Goal: Task Accomplishment & Management: Complete application form

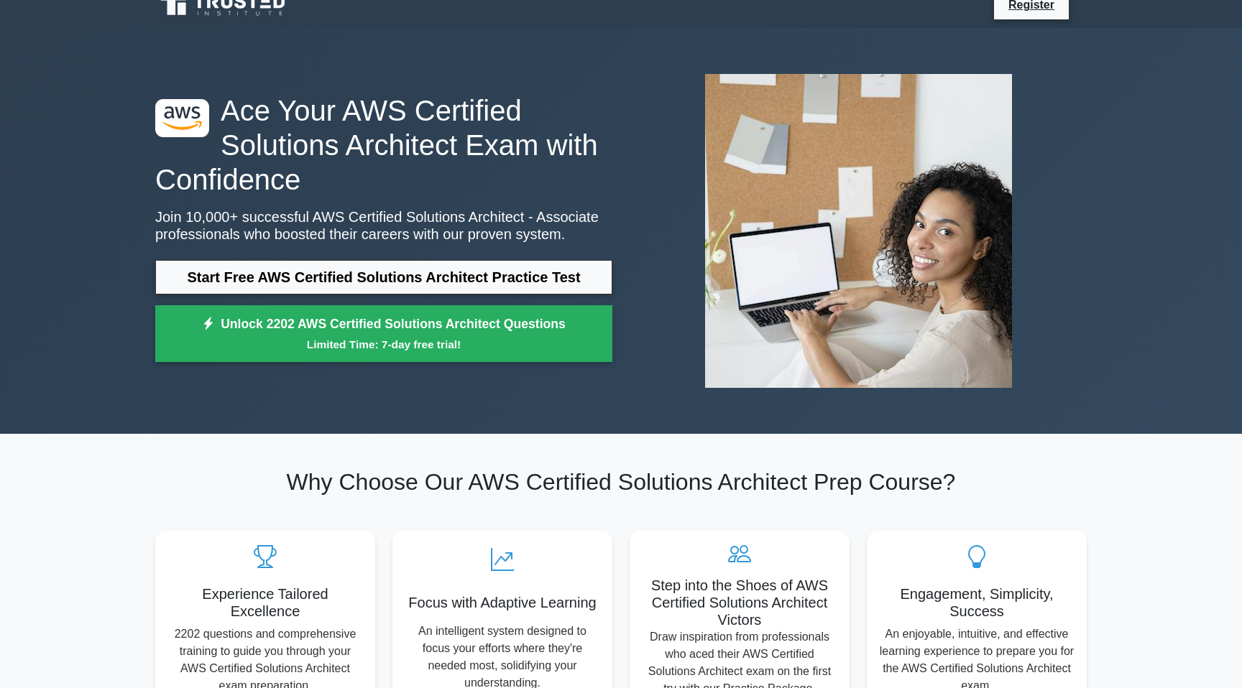
scroll to position [26, 0]
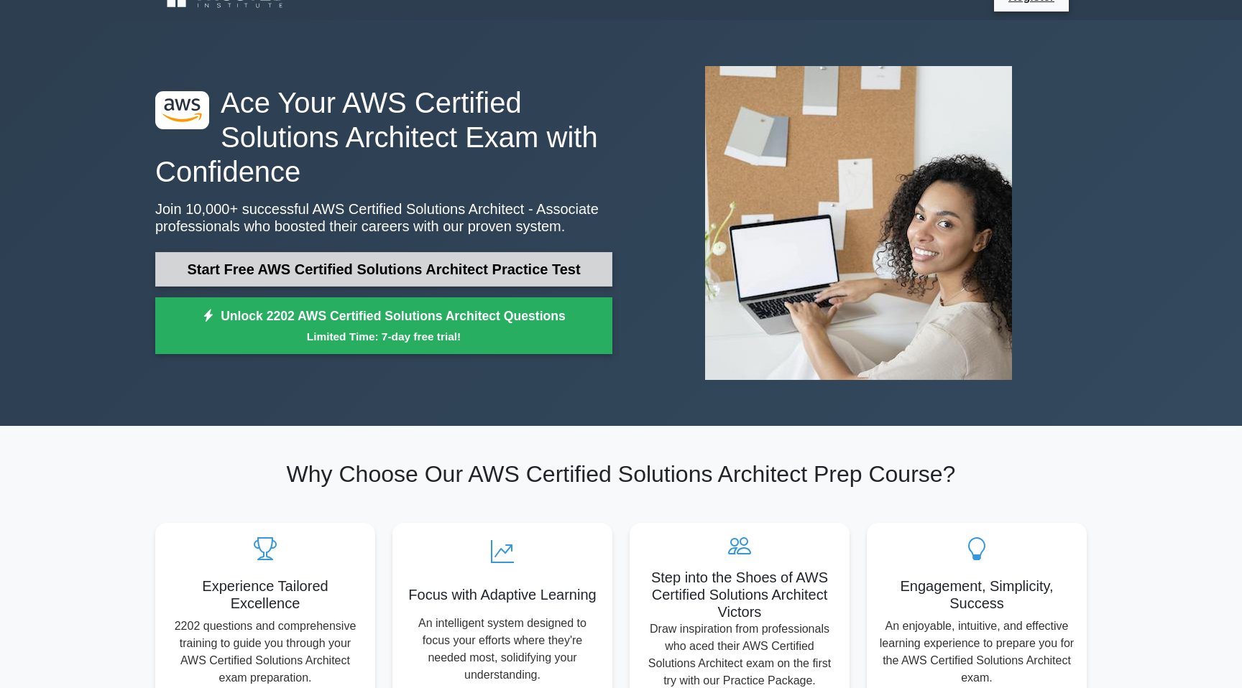
click at [439, 276] on link "Start Free AWS Certified Solutions Architect Practice Test" at bounding box center [383, 269] width 457 height 34
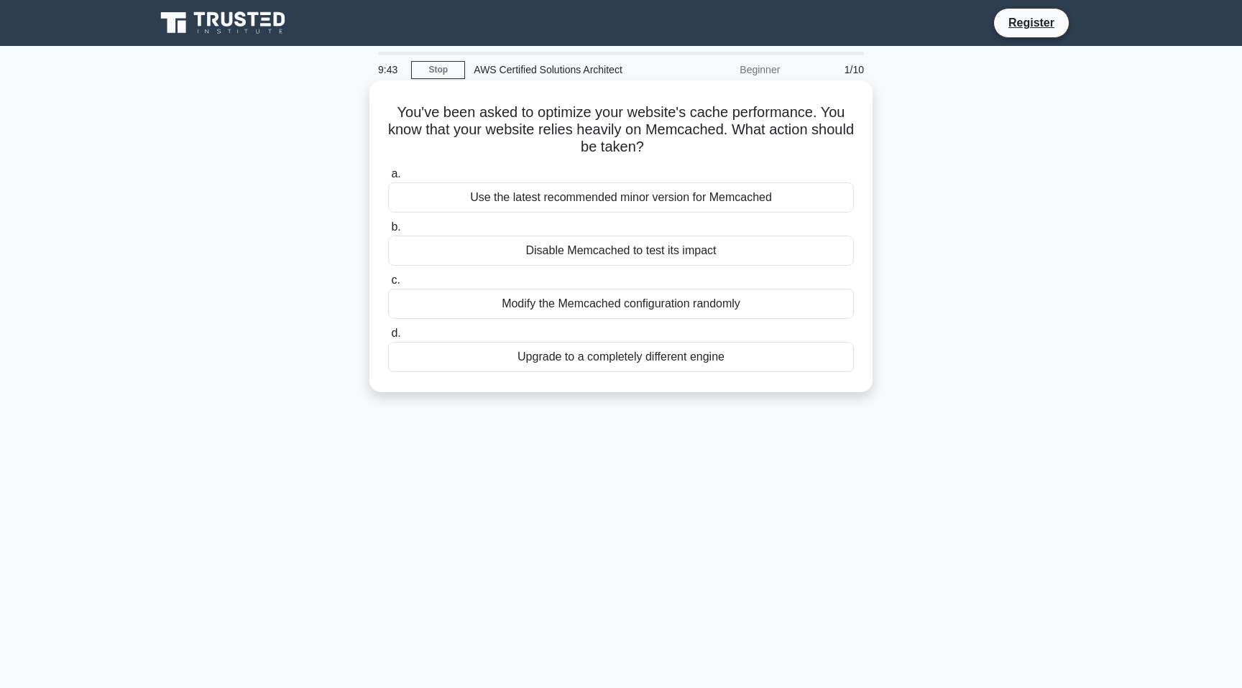
click at [631, 359] on div "Upgrade to a completely different engine" at bounding box center [621, 357] width 466 height 30
click at [388, 338] on input "d. Upgrade to a completely different engine" at bounding box center [388, 333] width 0 height 9
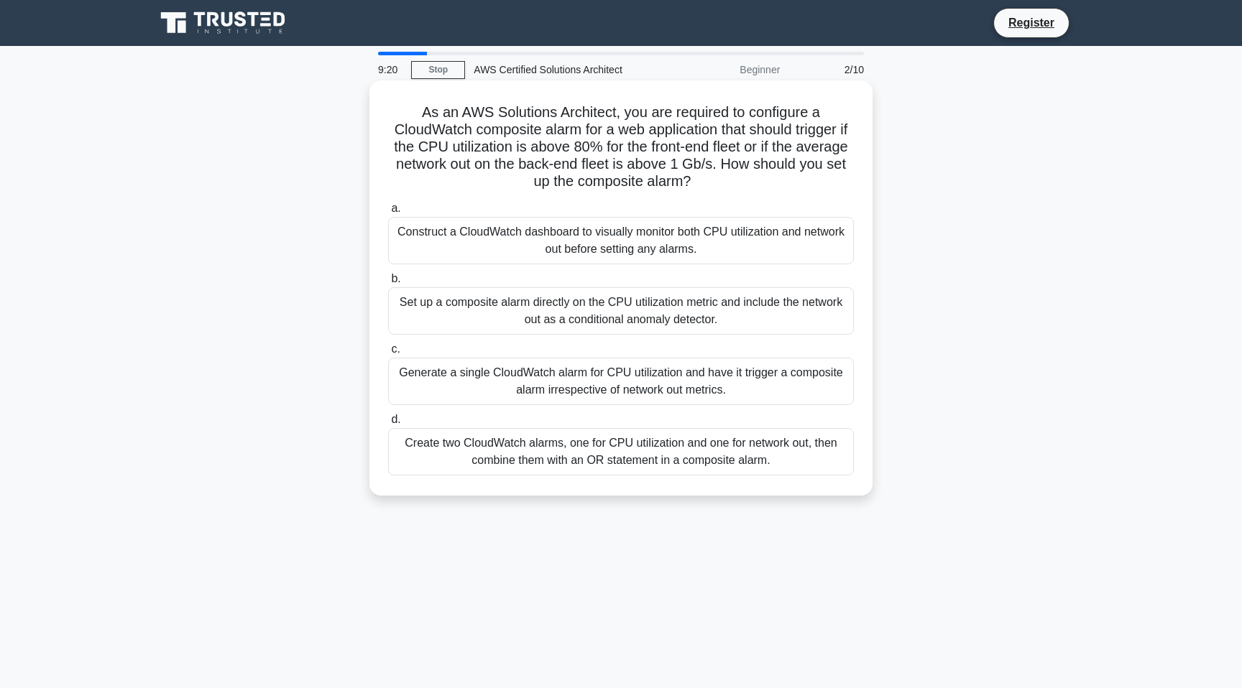
scroll to position [21, 0]
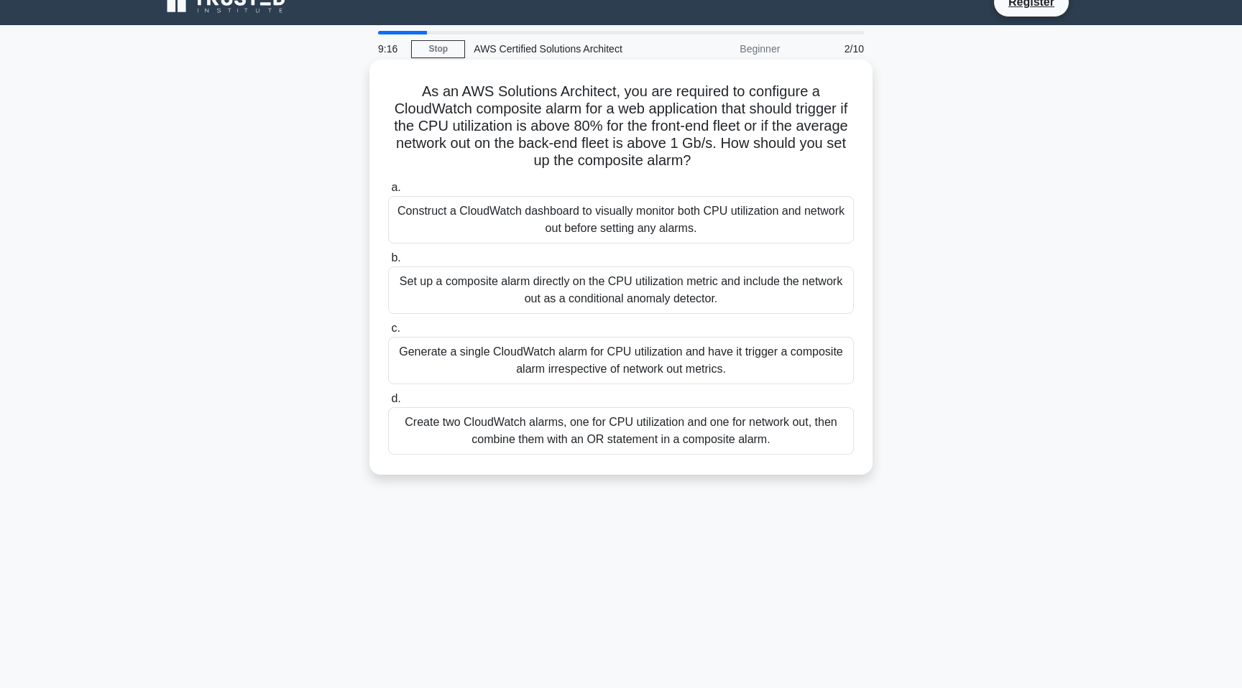
click at [626, 292] on div "Set up a composite alarm directly on the CPU utilization metric and include the…" at bounding box center [621, 290] width 466 height 47
click at [388, 263] on input "b. Set up a composite alarm directly on the CPU utilization metric and include …" at bounding box center [388, 258] width 0 height 9
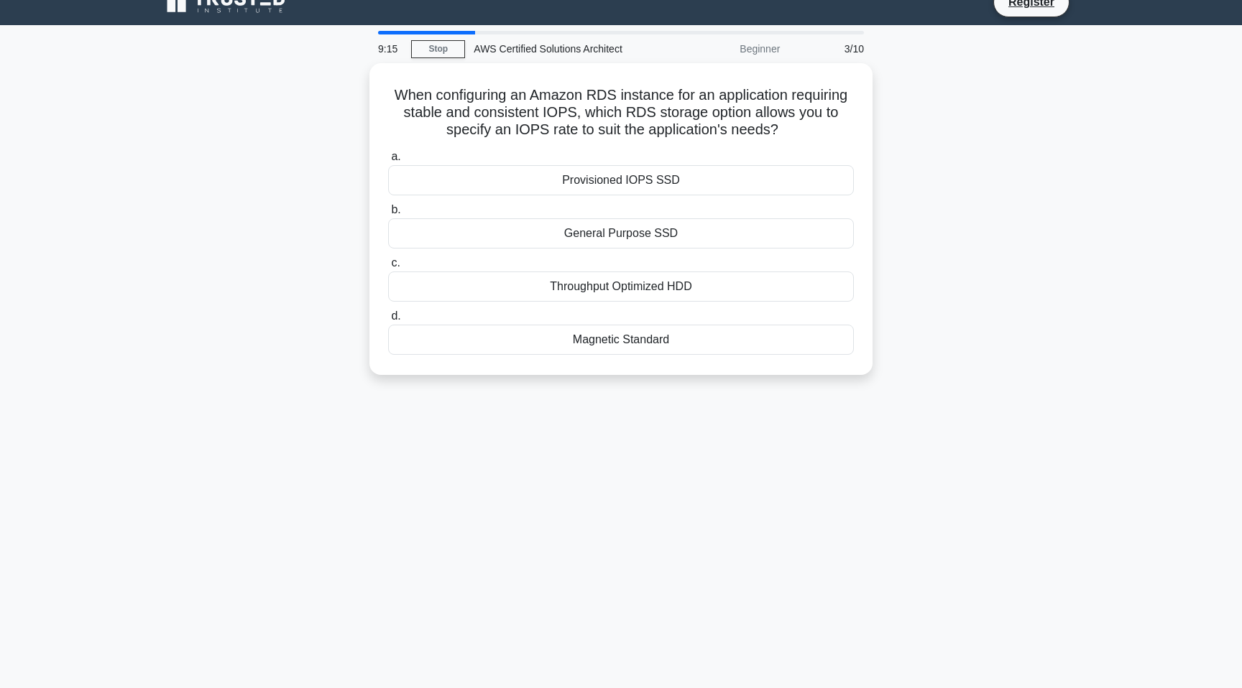
scroll to position [0, 0]
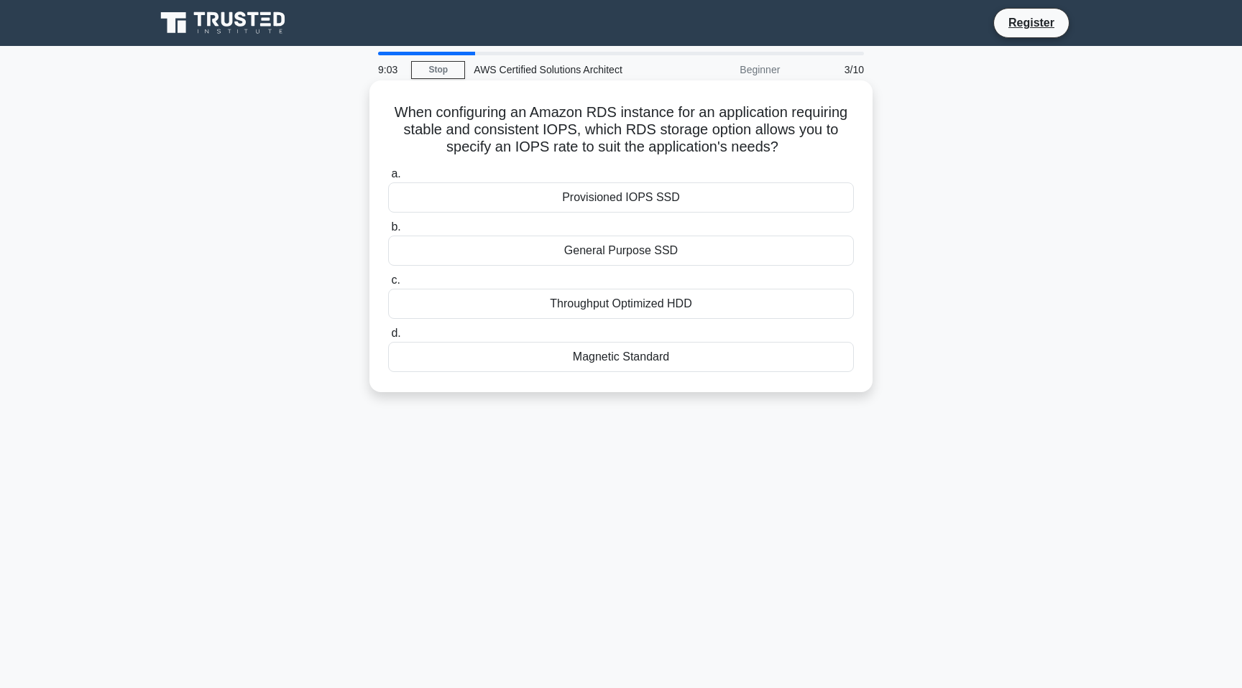
click at [642, 306] on div "Throughput Optimized HDD" at bounding box center [621, 304] width 466 height 30
click at [388, 285] on input "c. Throughput Optimized HDD" at bounding box center [388, 280] width 0 height 9
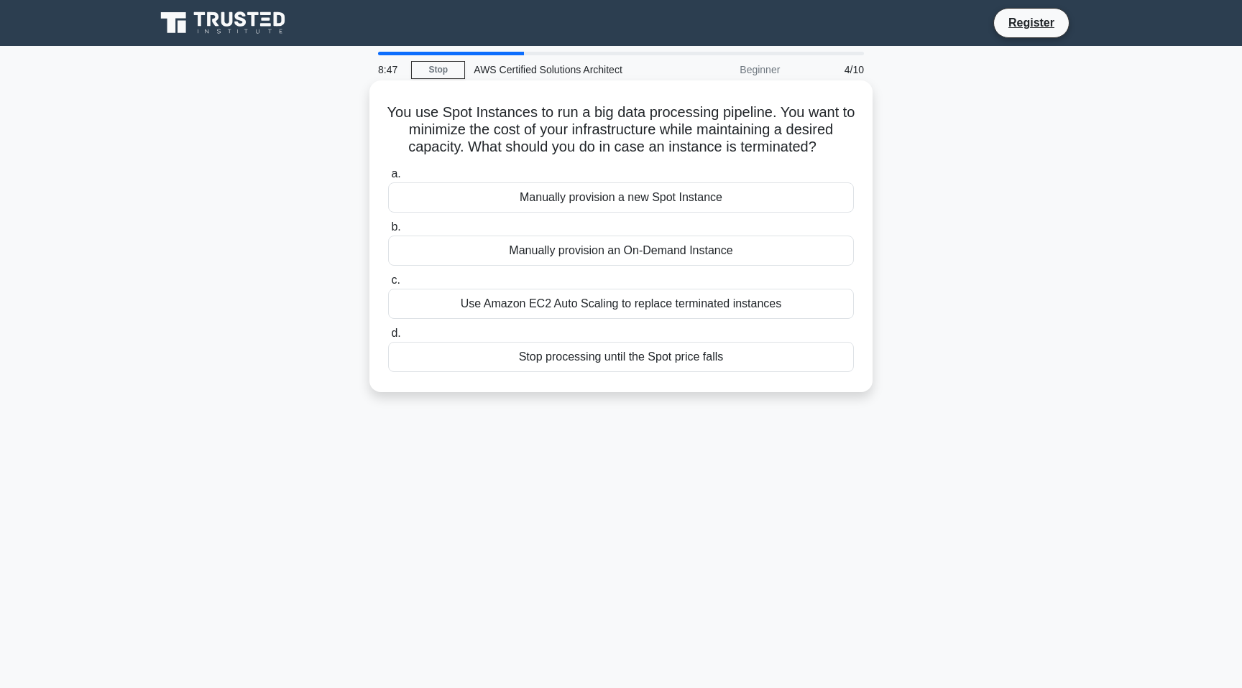
click at [642, 308] on div "Use Amazon EC2 Auto Scaling to replace terminated instances" at bounding box center [621, 304] width 466 height 30
click at [388, 285] on input "c. Use Amazon EC2 Auto Scaling to replace terminated instances" at bounding box center [388, 280] width 0 height 9
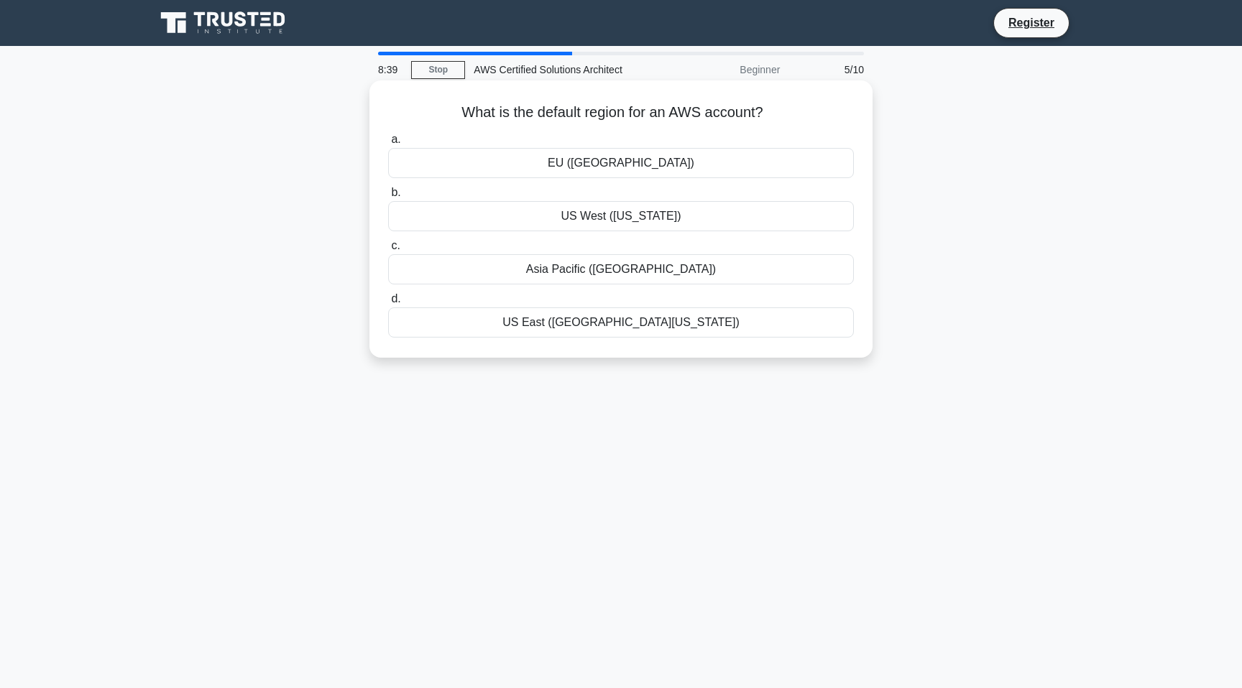
click at [656, 326] on div "US East (N. Virginia)" at bounding box center [621, 323] width 466 height 30
click at [388, 304] on input "d. US East (N. Virginia)" at bounding box center [388, 299] width 0 height 9
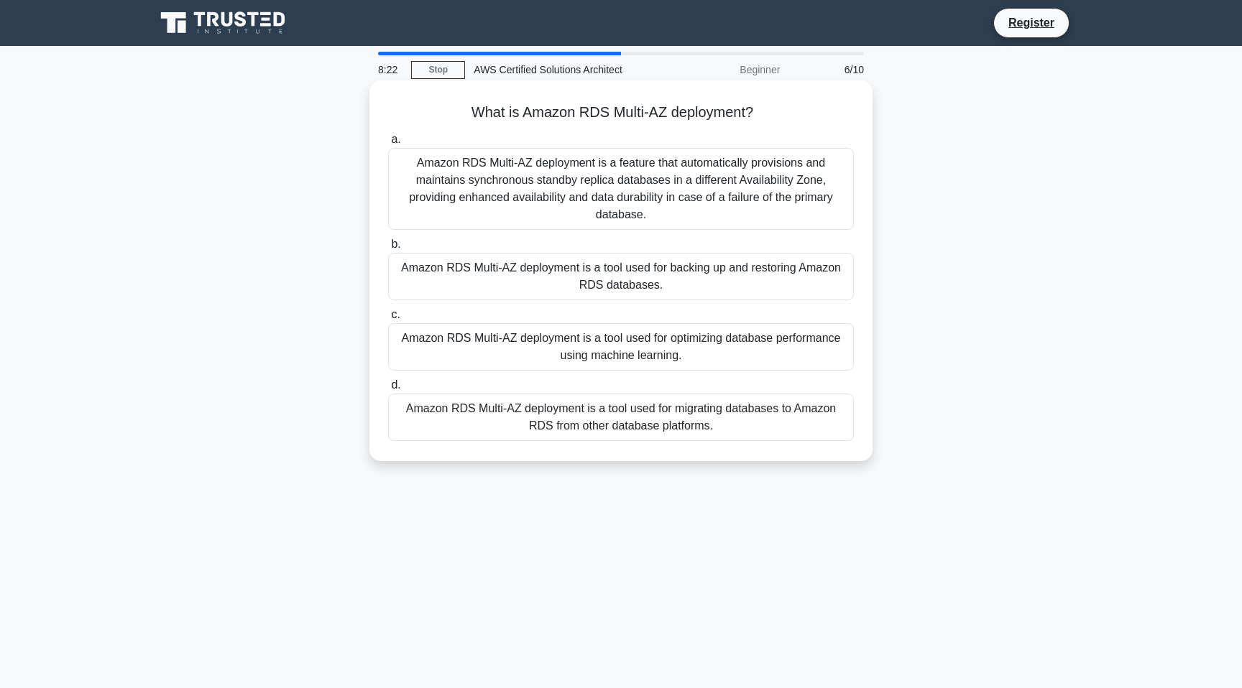
click at [691, 208] on div "Amazon RDS Multi-AZ deployment is a feature that automatically provisions and m…" at bounding box center [621, 189] width 466 height 82
click at [388, 144] on input "a. Amazon RDS Multi-AZ deployment is a feature that automatically provisions an…" at bounding box center [388, 139] width 0 height 9
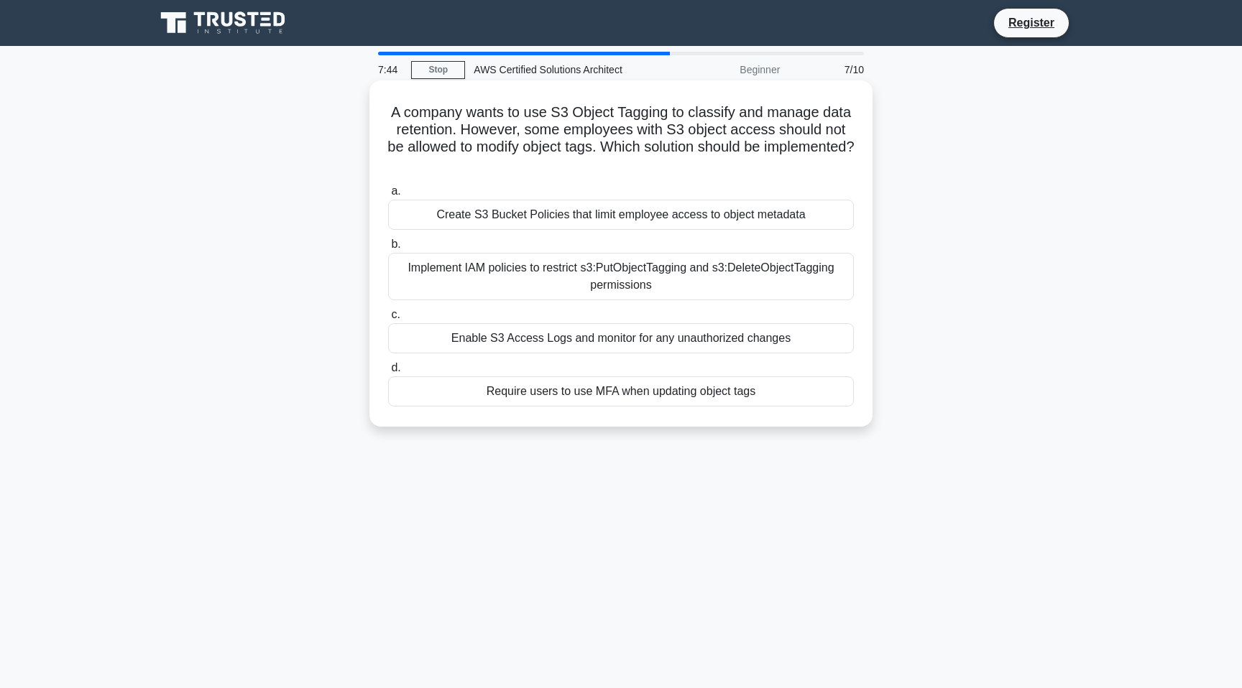
click at [625, 279] on div "Implement IAM policies to restrict s3:PutObjectTagging and s3:DeleteObjectTaggi…" at bounding box center [621, 276] width 466 height 47
click at [388, 249] on input "b. Implement IAM policies to restrict s3:PutObjectTagging and s3:DeleteObjectTa…" at bounding box center [388, 244] width 0 height 9
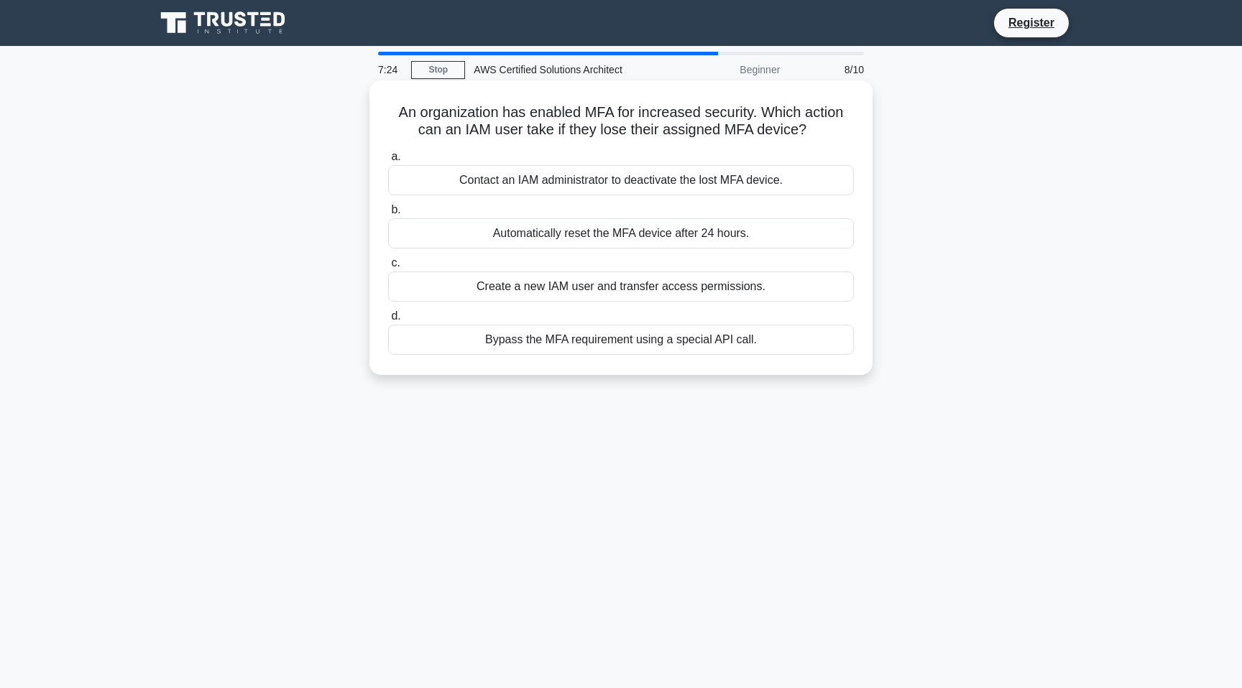
click at [650, 170] on div "Contact an IAM administrator to deactivate the lost MFA device." at bounding box center [621, 180] width 466 height 30
click at [388, 162] on input "a. Contact an IAM administrator to deactivate the lost MFA device." at bounding box center [388, 156] width 0 height 9
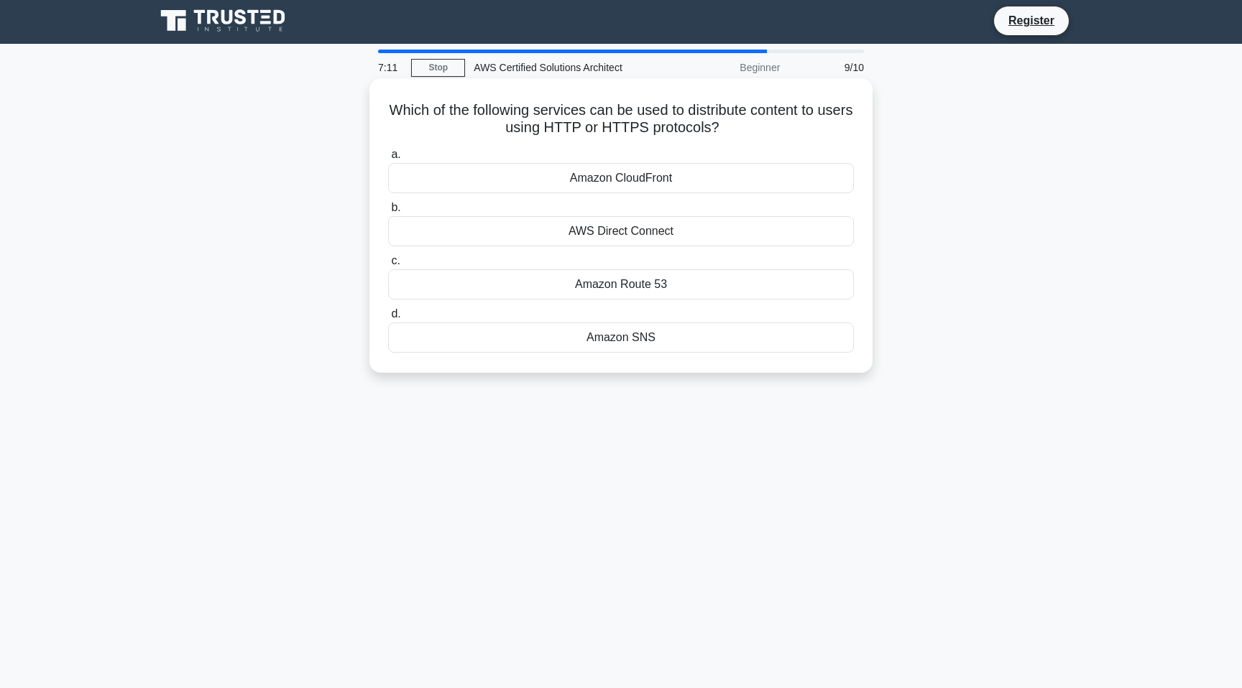
scroll to position [21, 0]
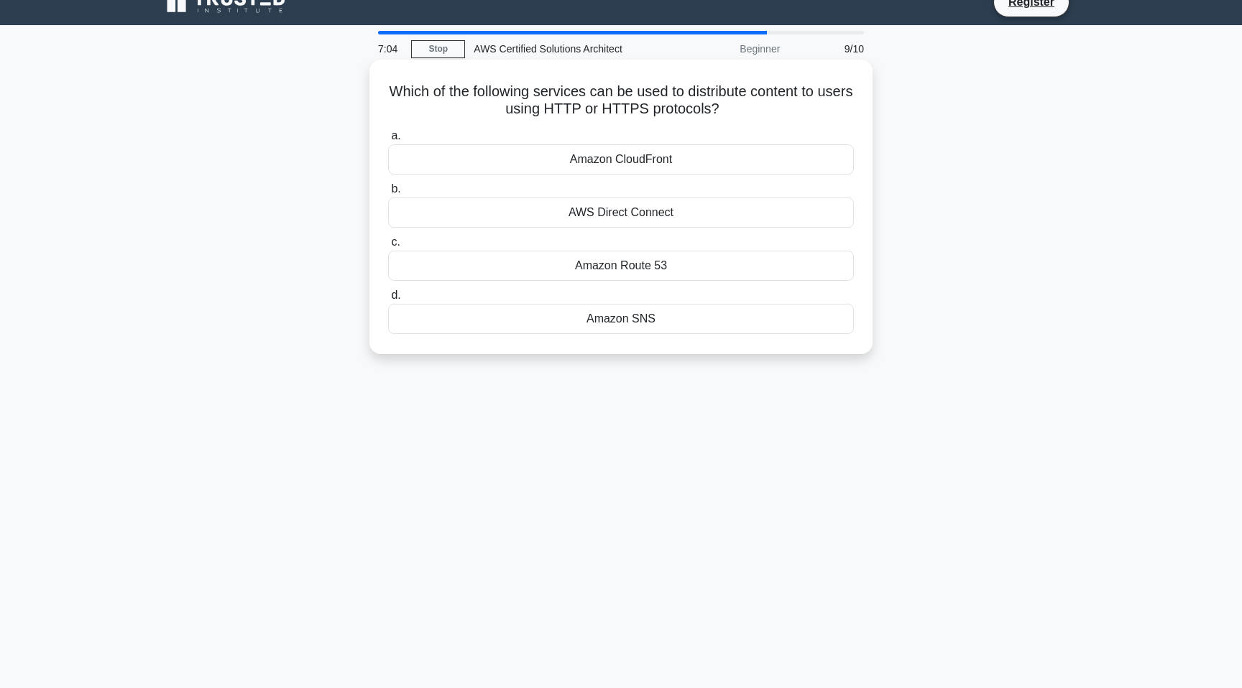
click at [638, 216] on div "AWS Direct Connect" at bounding box center [621, 213] width 466 height 30
click at [388, 194] on input "b. AWS Direct Connect" at bounding box center [388, 189] width 0 height 9
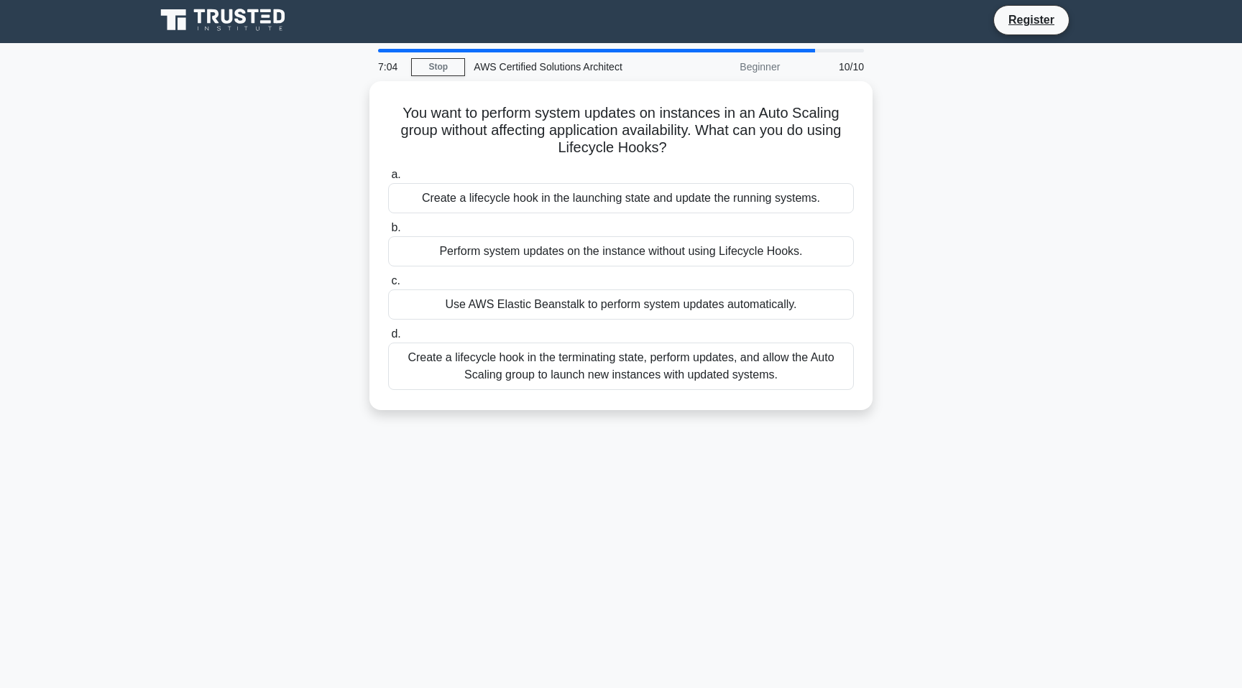
scroll to position [0, 0]
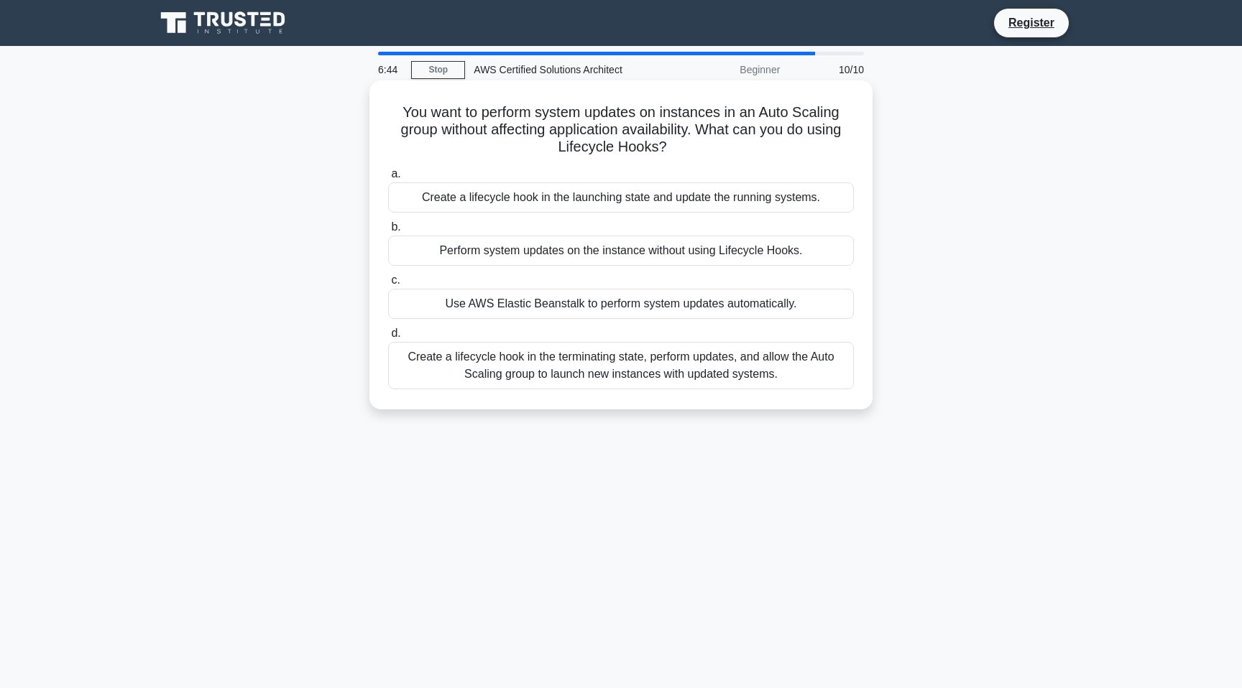
click at [587, 310] on div "Use AWS Elastic Beanstalk to perform system updates automatically." at bounding box center [621, 304] width 466 height 30
click at [388, 285] on input "c. Use AWS Elastic Beanstalk to perform system updates automatically." at bounding box center [388, 280] width 0 height 9
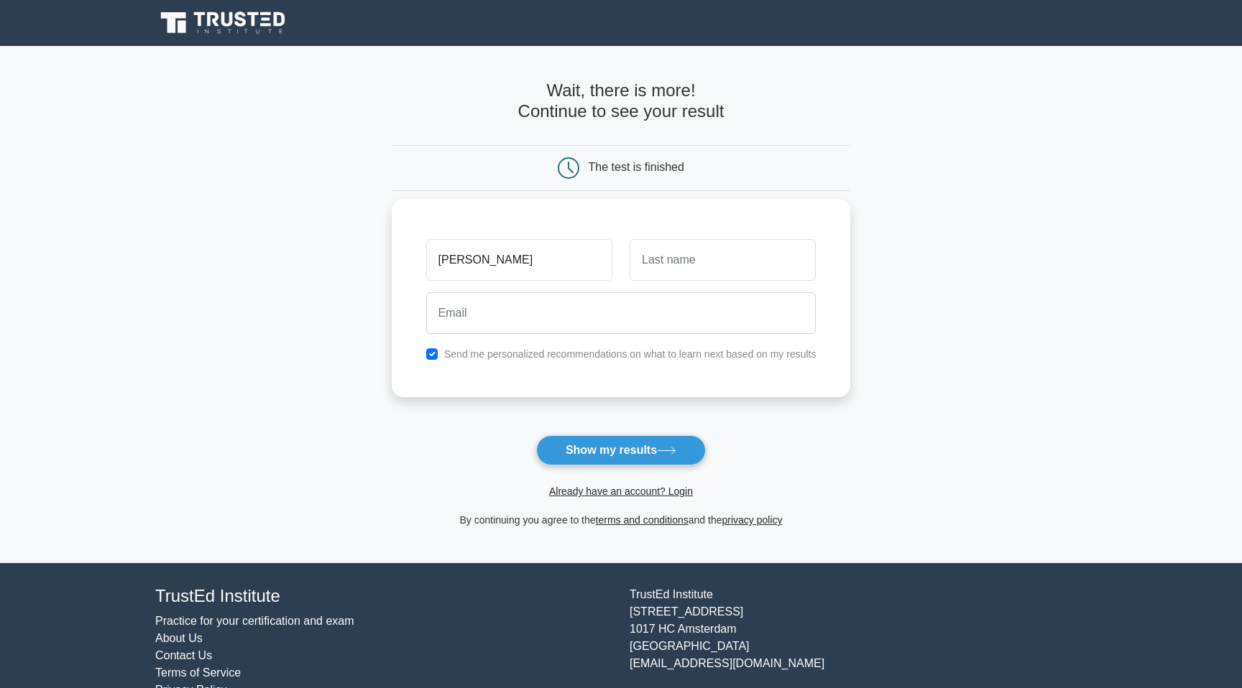
type input "[PERSON_NAME]"
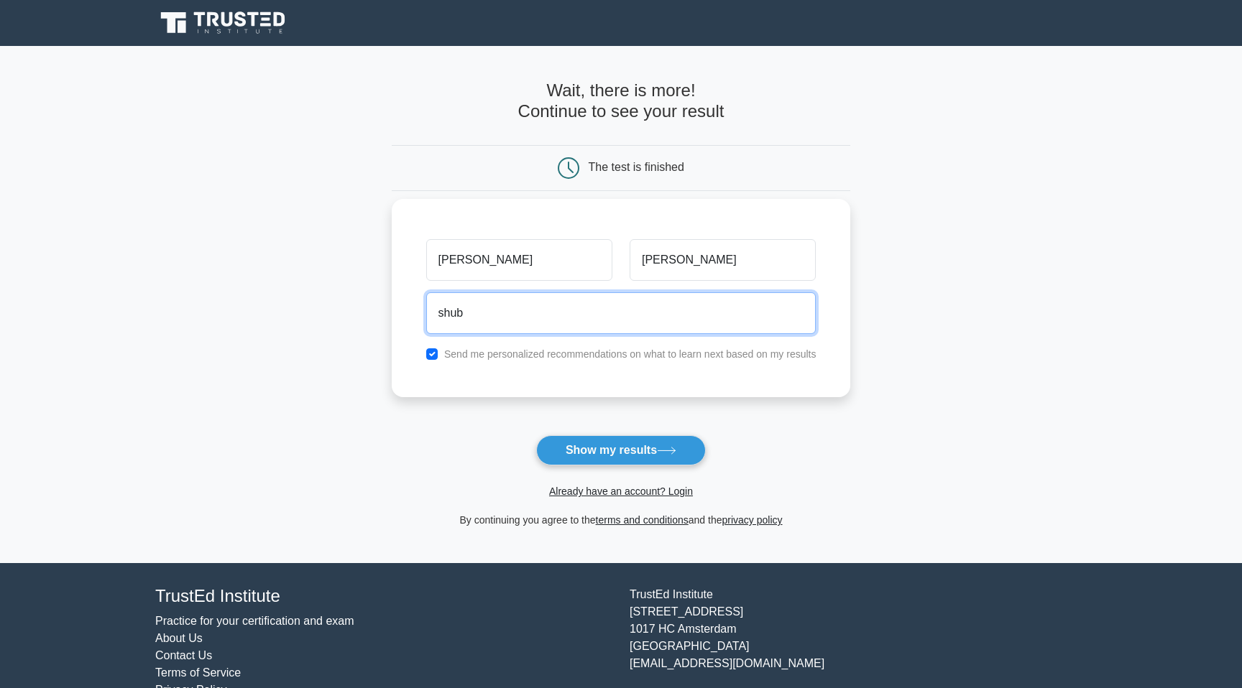
type input "[EMAIL_ADDRESS][DOMAIN_NAME]"
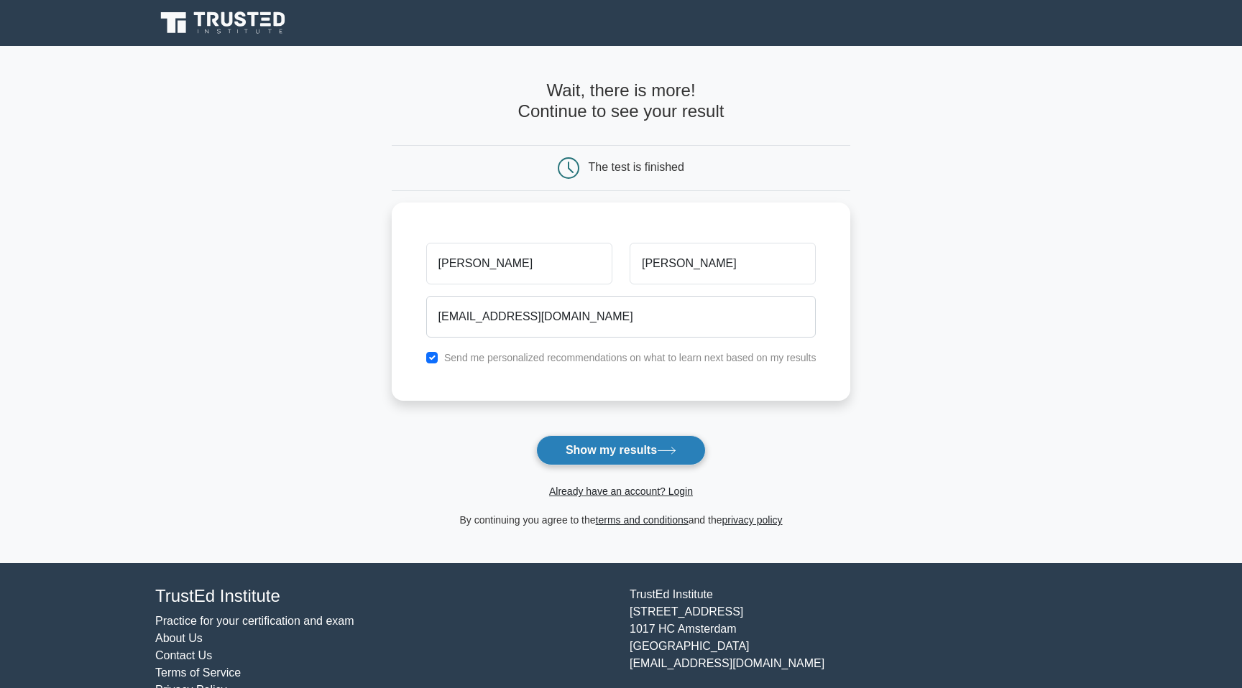
click at [613, 456] on button "Show my results" at bounding box center [621, 450] width 170 height 30
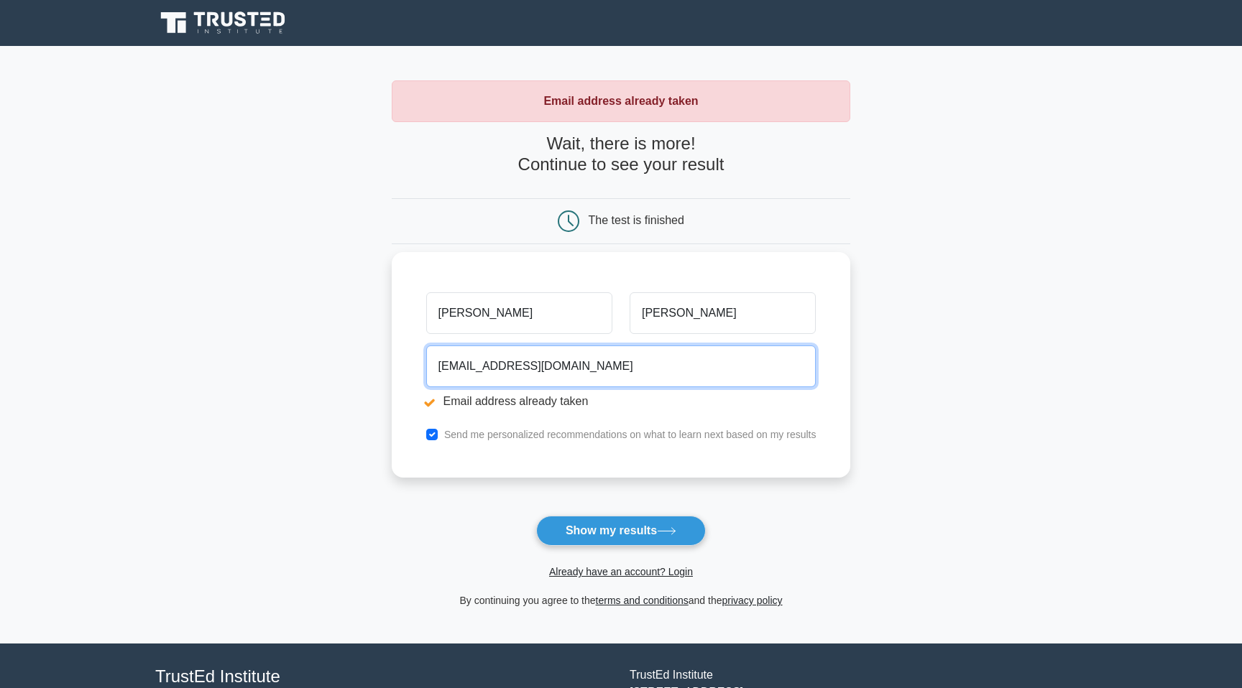
click at [488, 369] on input "shubkana@gmail.com" at bounding box center [621, 367] width 390 height 42
drag, startPoint x: 546, startPoint y: 381, endPoint x: 367, endPoint y: 381, distance: 178.9
click at [367, 381] on main "Email address already taken Wait, there is more! Continue to see your result Th…" at bounding box center [621, 345] width 1242 height 598
type input "@"
type input "shubhamsb12info@gmail.com"
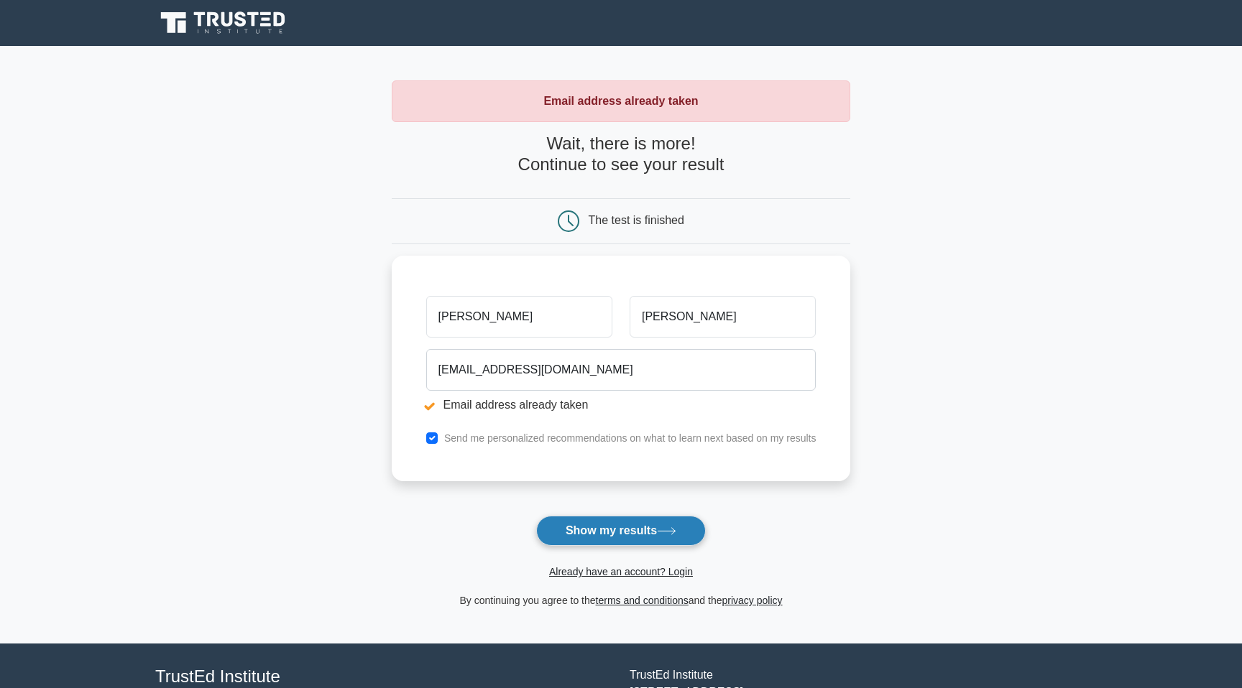
click at [621, 533] on button "Show my results" at bounding box center [621, 531] width 170 height 30
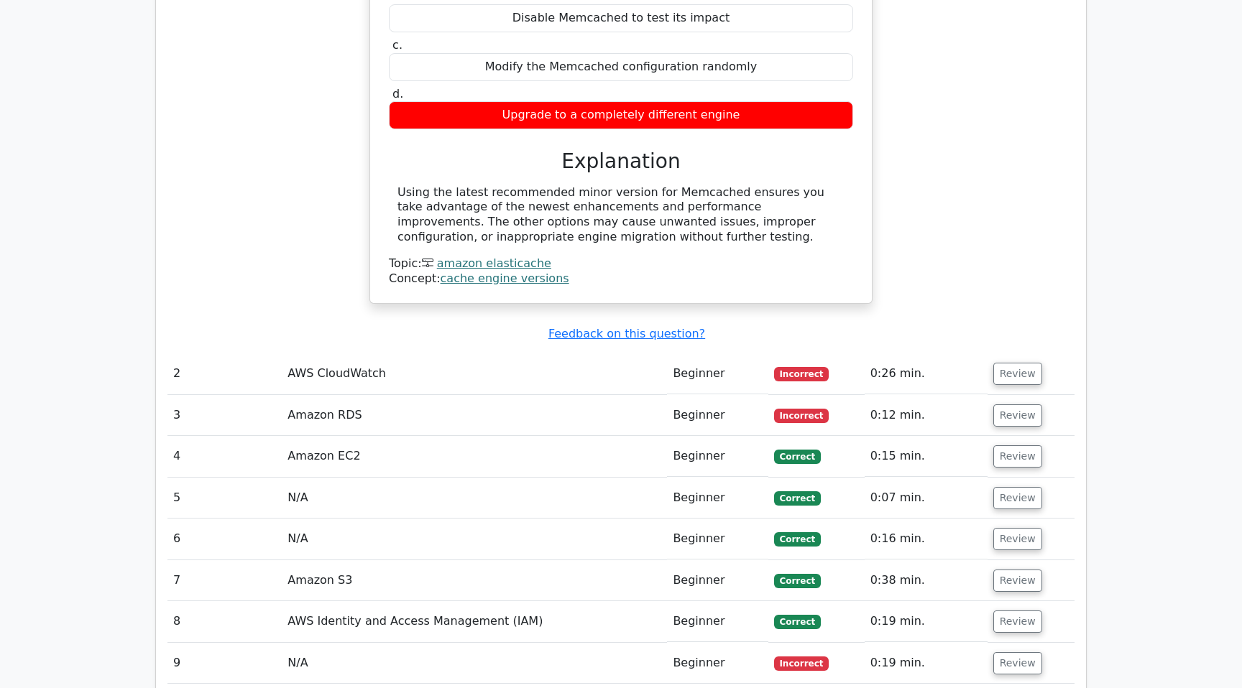
scroll to position [1409, 0]
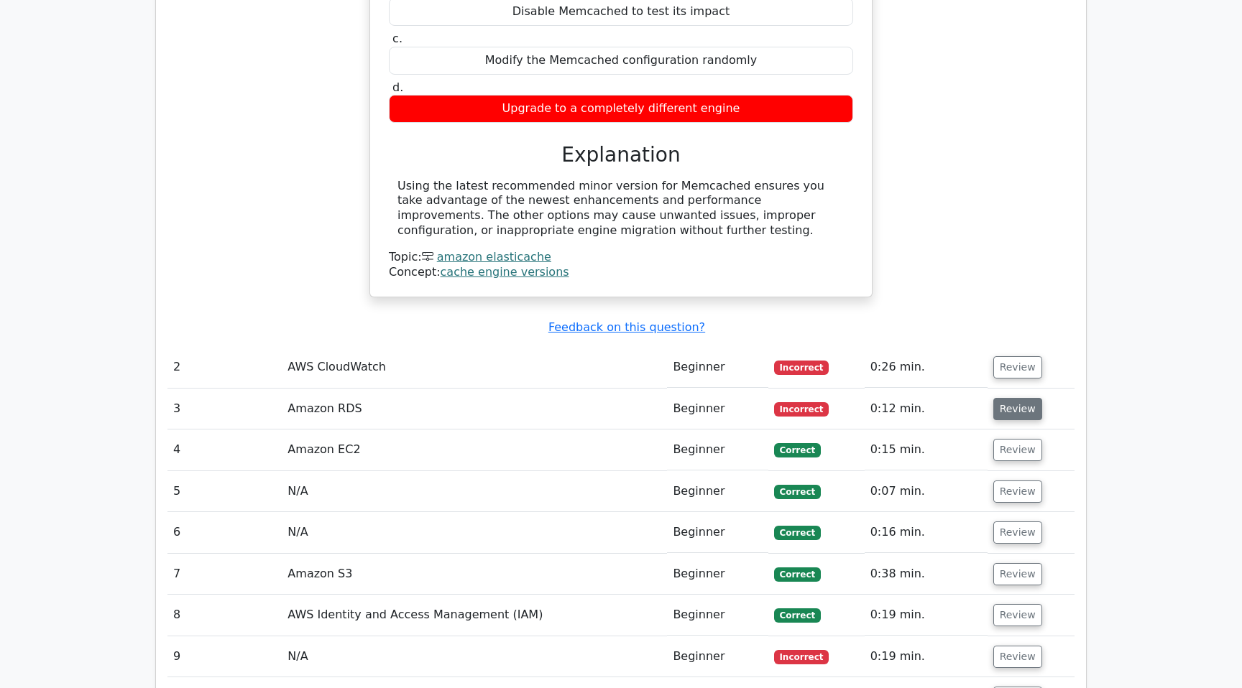
click at [1020, 398] on button "Review" at bounding box center [1017, 409] width 49 height 22
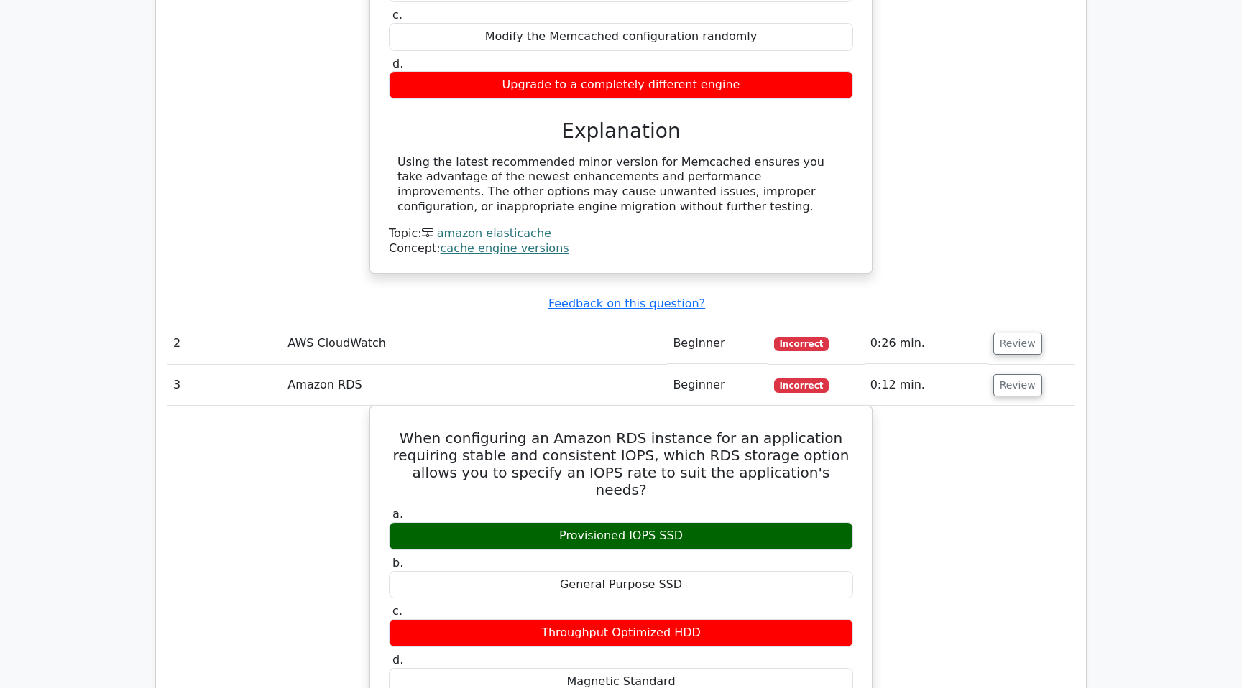
scroll to position [1419, 0]
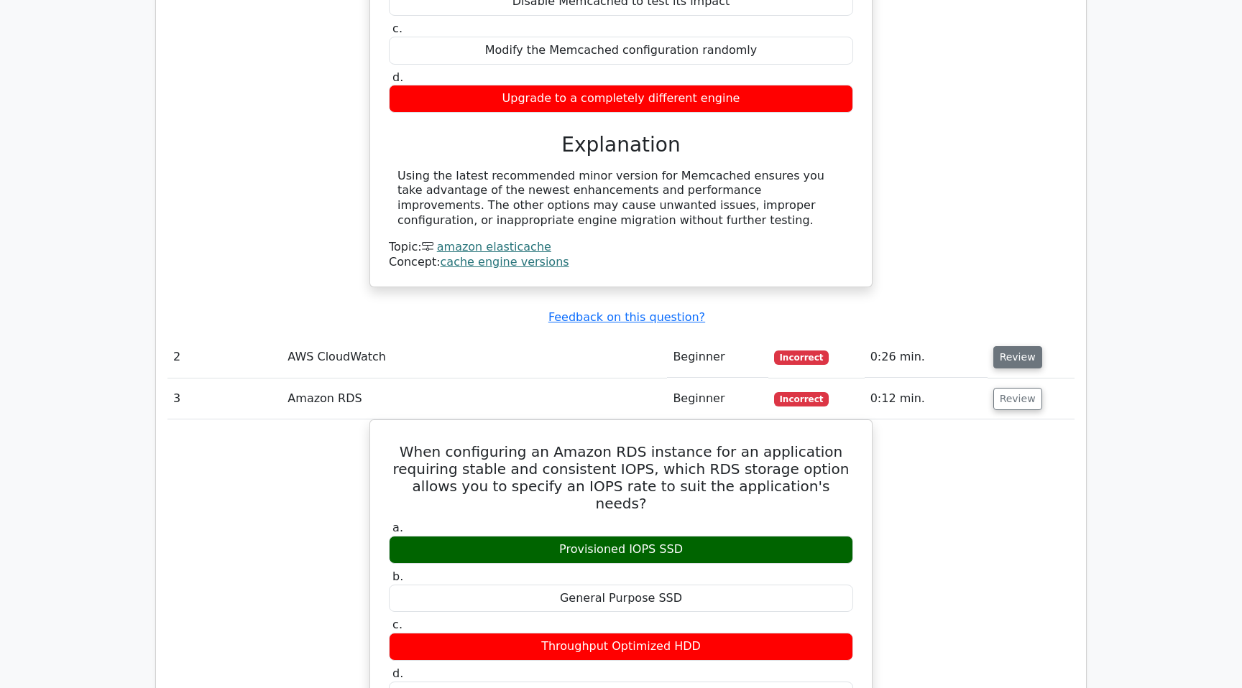
click at [1005, 346] on button "Review" at bounding box center [1017, 357] width 49 height 22
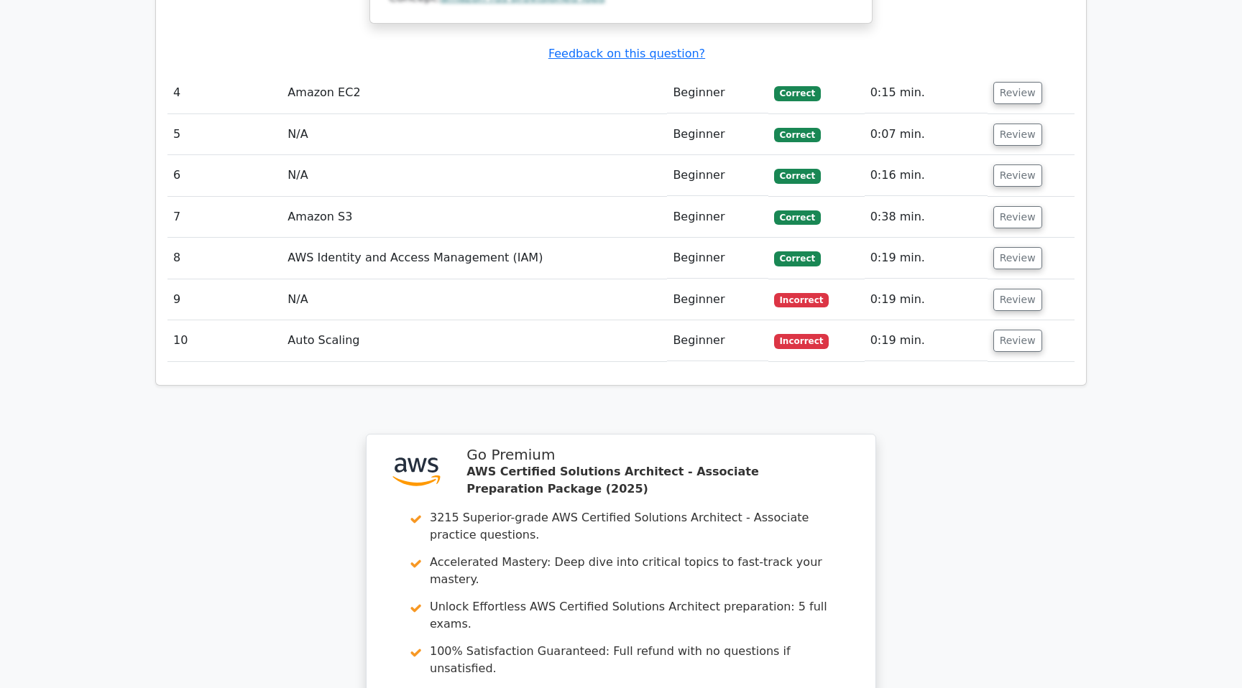
scroll to position [3256, 0]
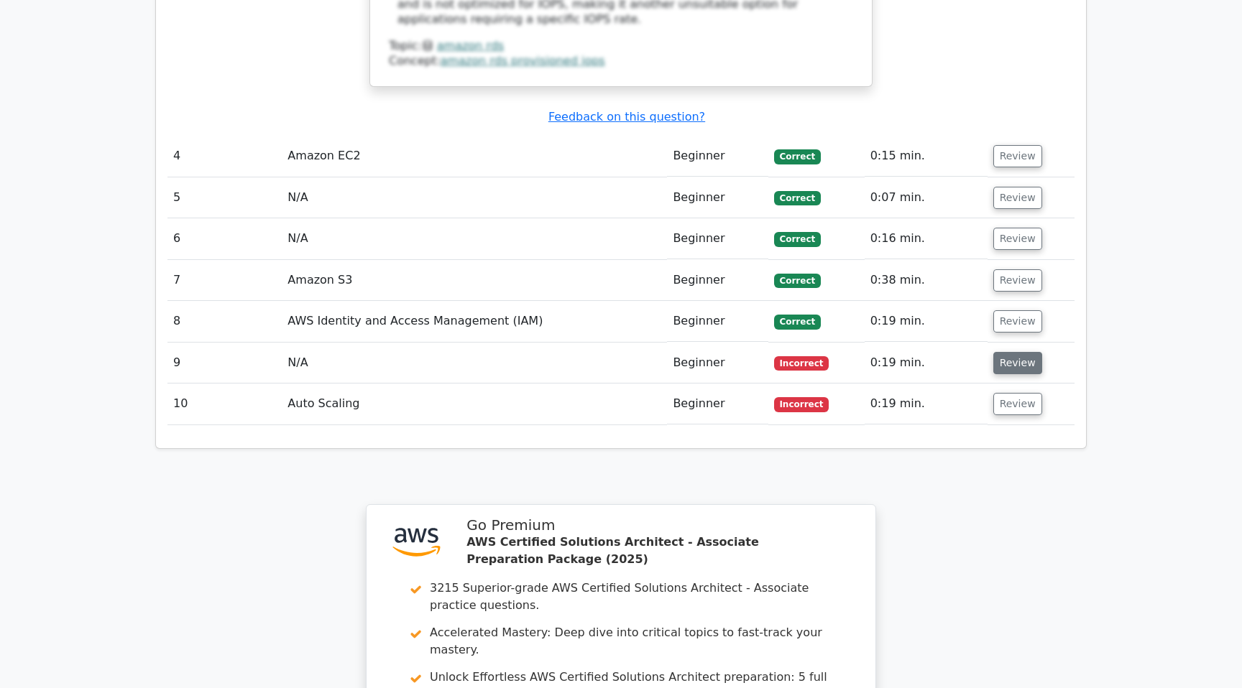
click at [1001, 352] on button "Review" at bounding box center [1017, 363] width 49 height 22
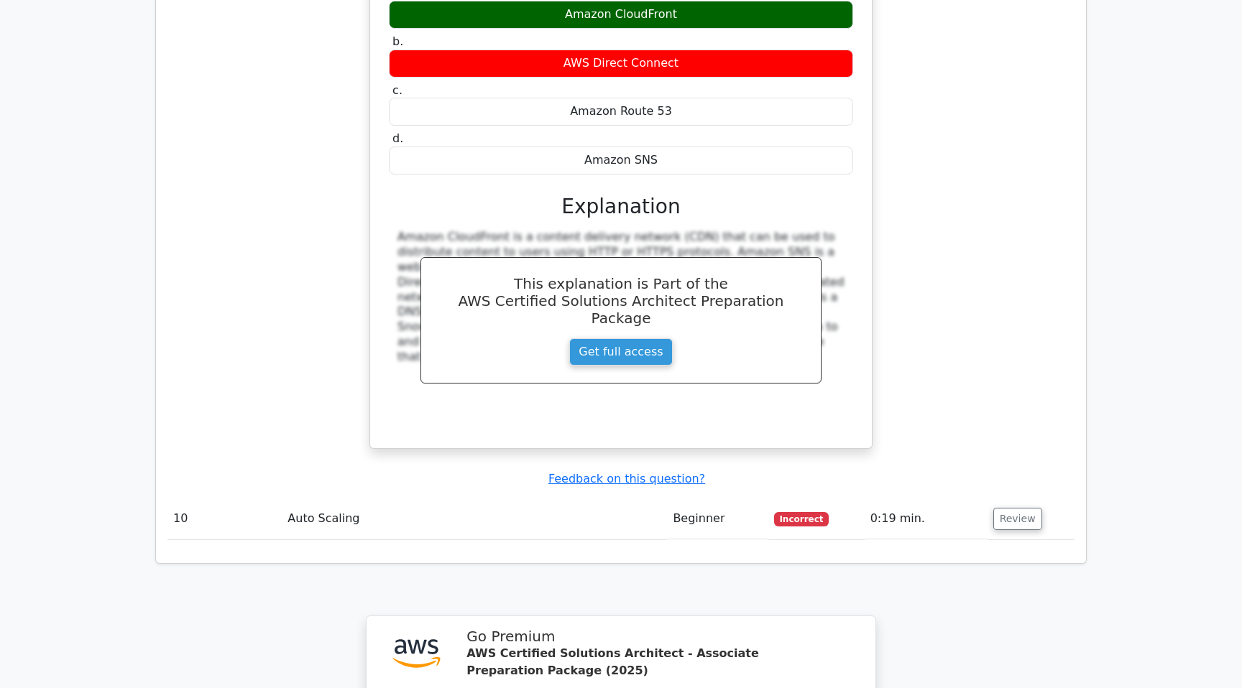
scroll to position [3763, 0]
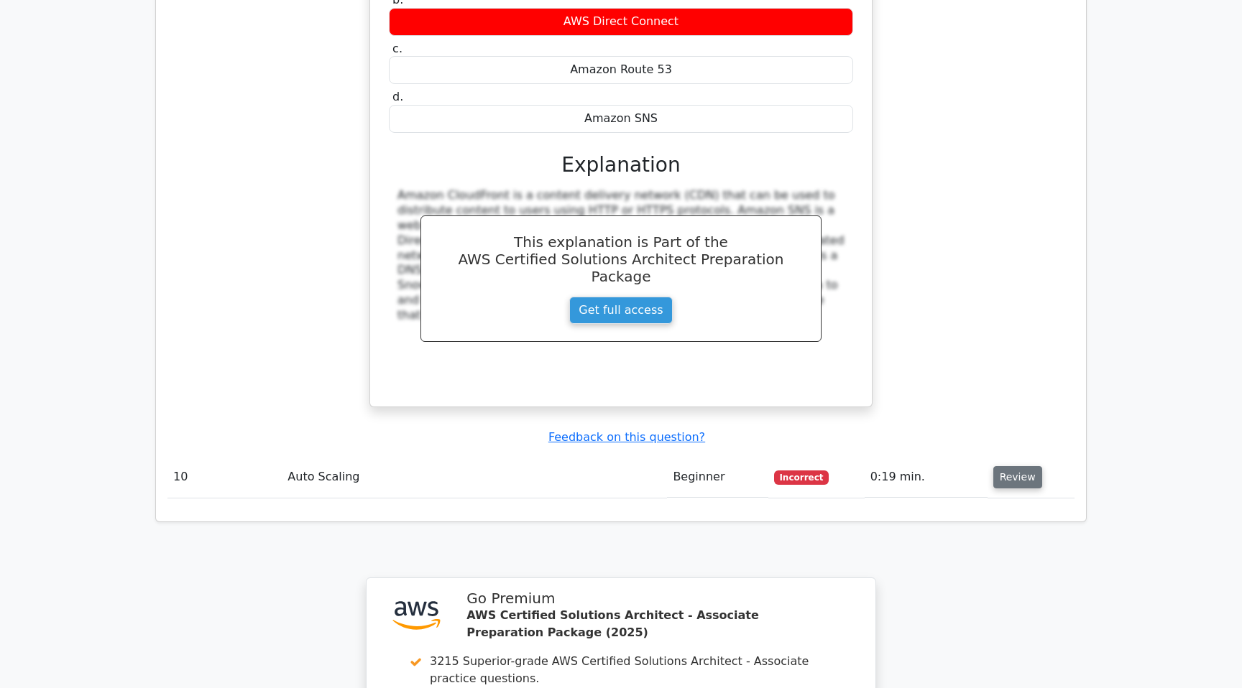
click at [1025, 466] on button "Review" at bounding box center [1017, 477] width 49 height 22
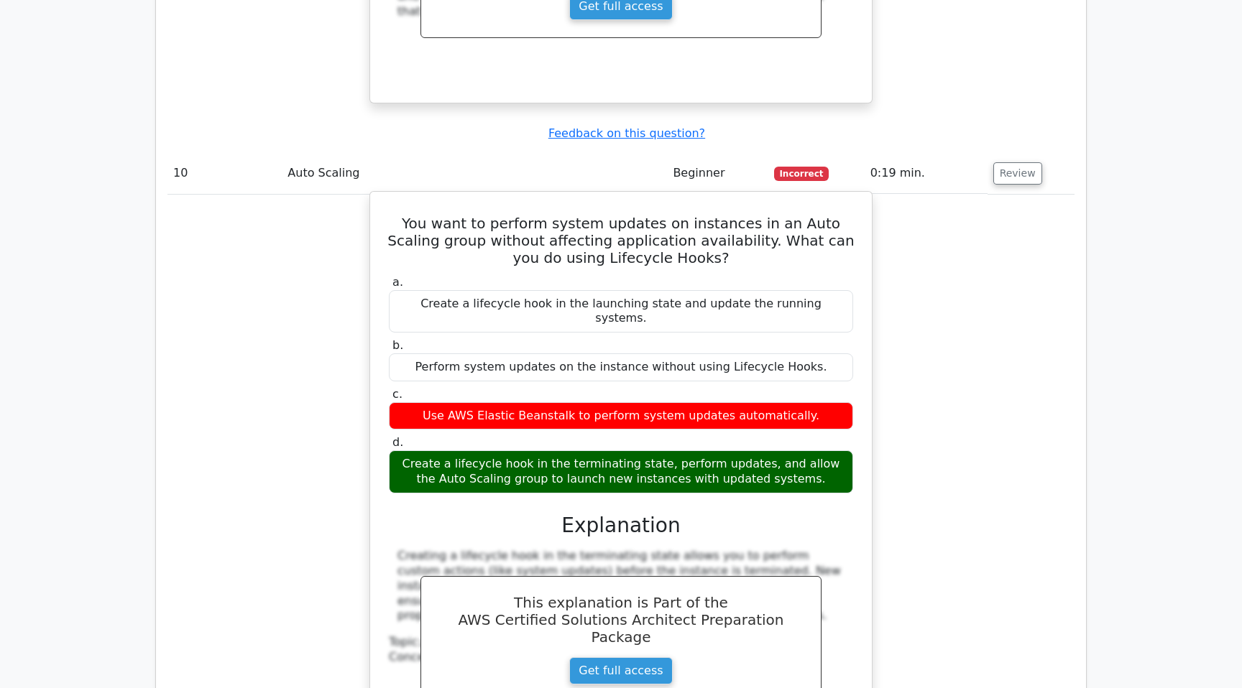
scroll to position [4070, 0]
